Goal: Task Accomplishment & Management: Use online tool/utility

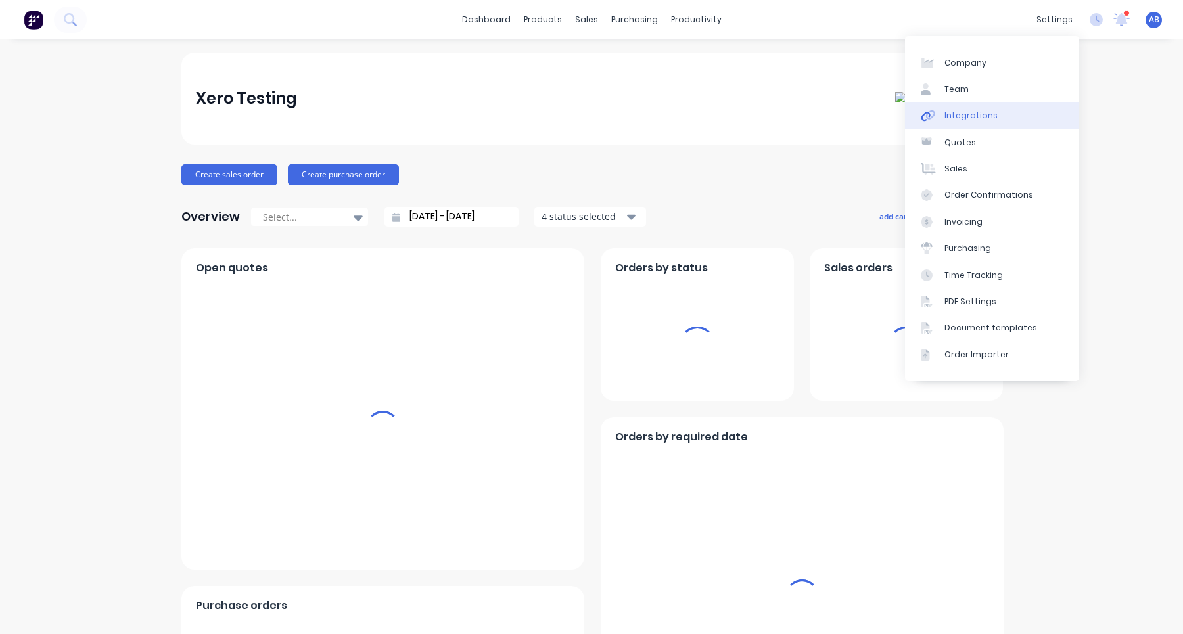
click at [1011, 112] on link "Integrations" at bounding box center [992, 116] width 174 height 26
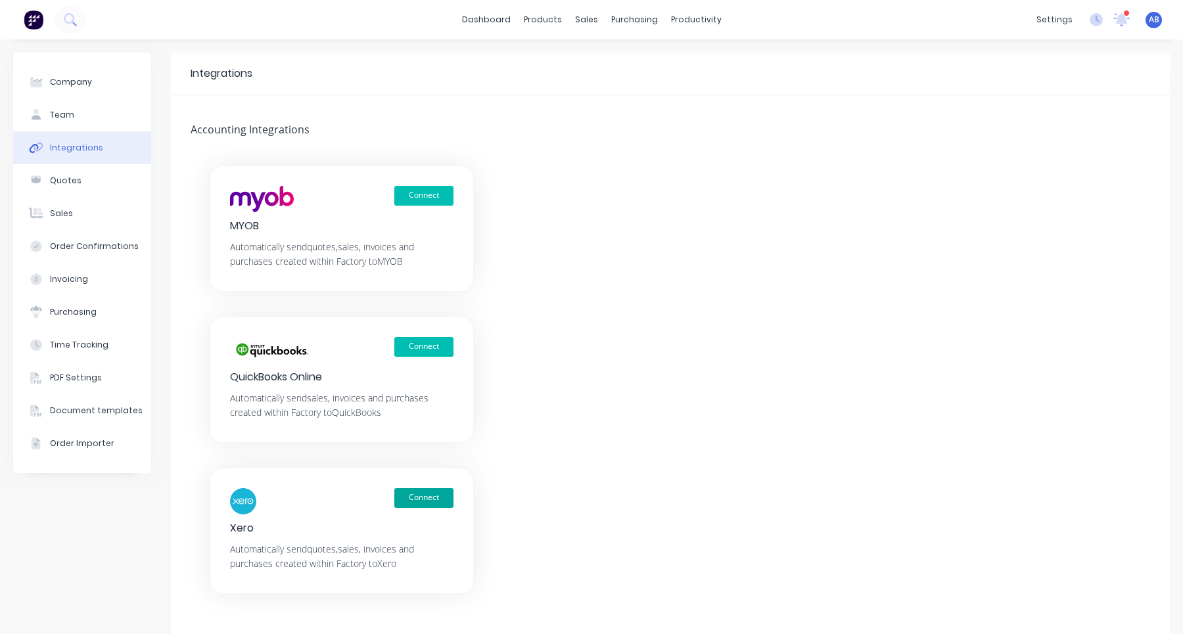
click at [427, 503] on button "Connect" at bounding box center [423, 498] width 59 height 20
